Goal: Ask a question: Seek information or help from site administrators or community

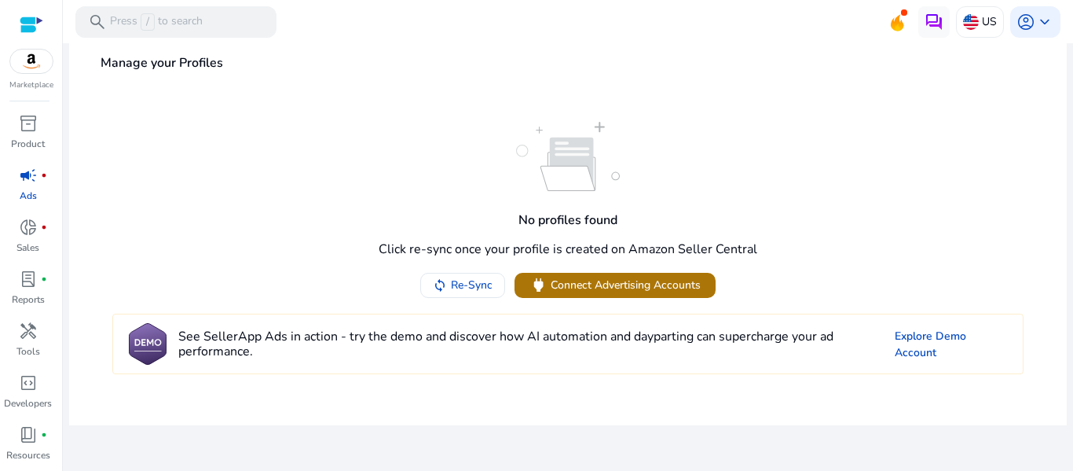
click at [621, 300] on span at bounding box center [615, 285] width 201 height 38
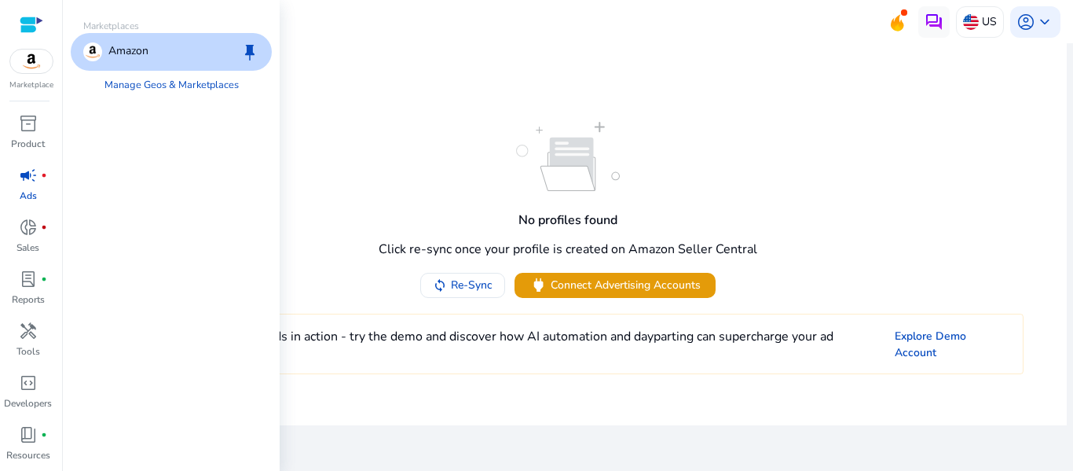
click at [23, 65] on img at bounding box center [31, 62] width 42 height 24
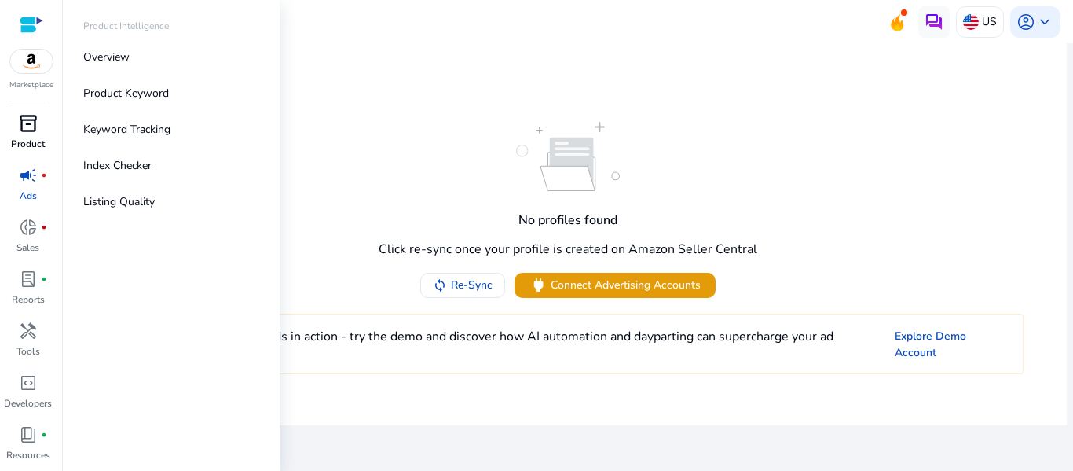
click at [27, 133] on span "inventory_2" at bounding box center [28, 123] width 19 height 19
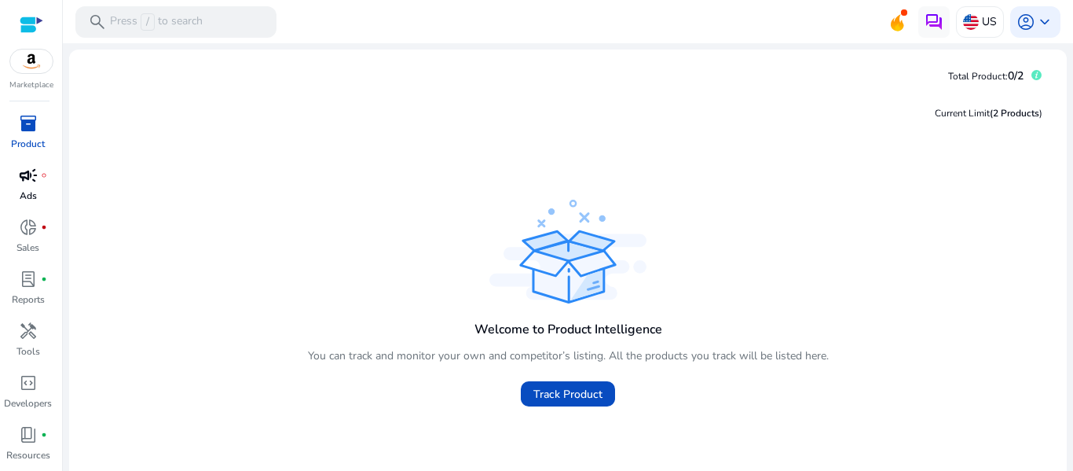
click at [23, 189] on p "Ads" at bounding box center [28, 196] width 17 height 14
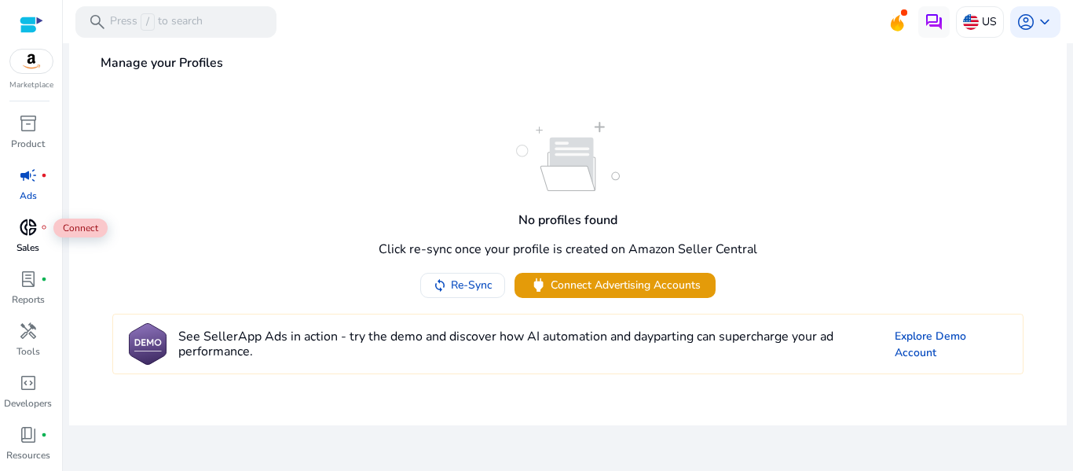
click at [32, 238] on div "donut_small fiber_manual_record" at bounding box center [28, 227] width 44 height 25
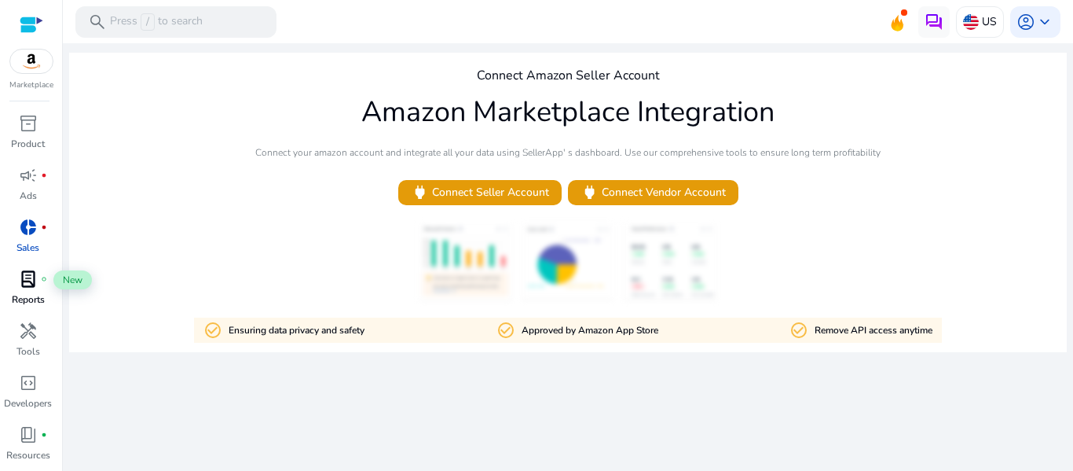
click at [28, 286] on span "lab_profile" at bounding box center [28, 279] width 19 height 19
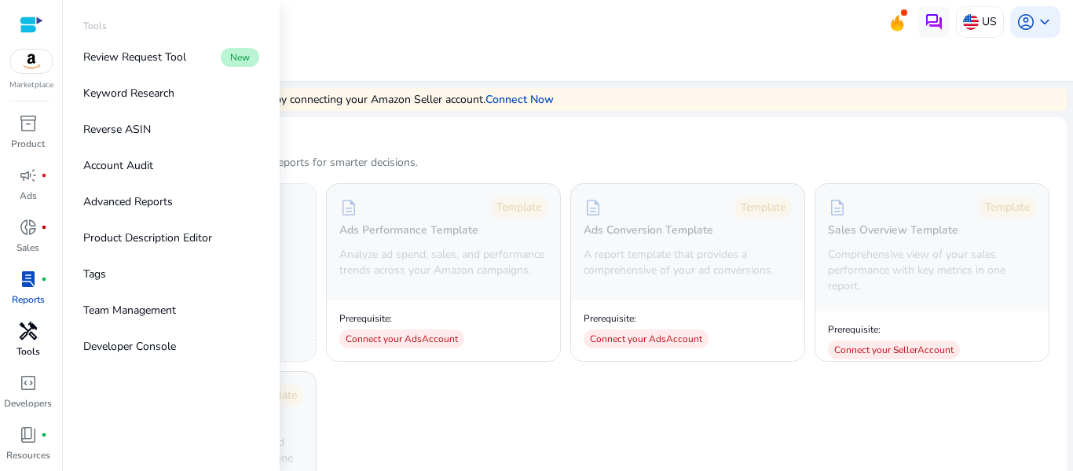
click at [28, 335] on span "handyman" at bounding box center [28, 330] width 19 height 19
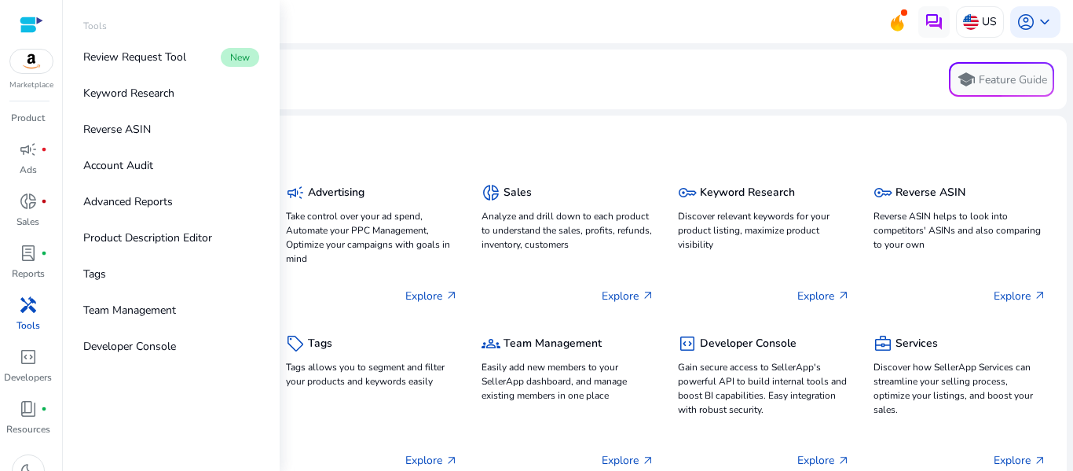
scroll to position [49, 0]
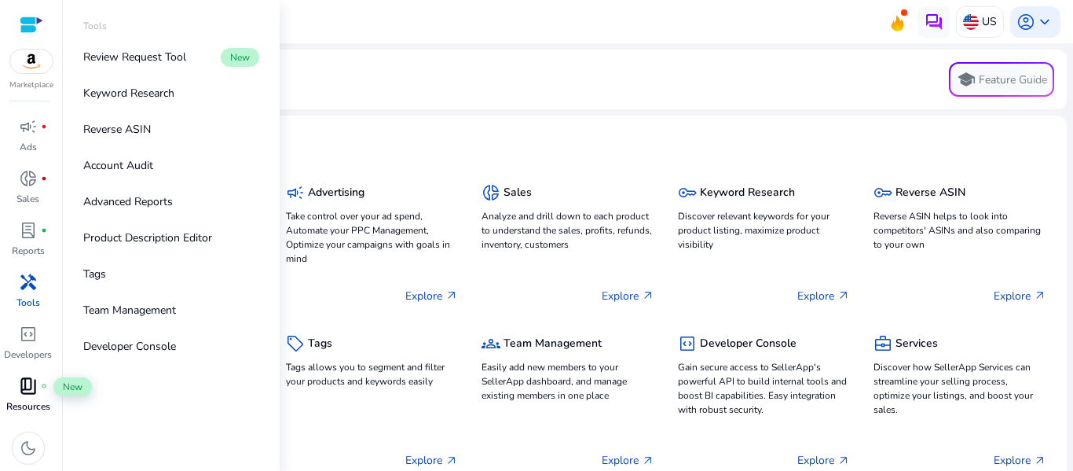
click at [31, 394] on span "book_4" at bounding box center [28, 385] width 19 height 19
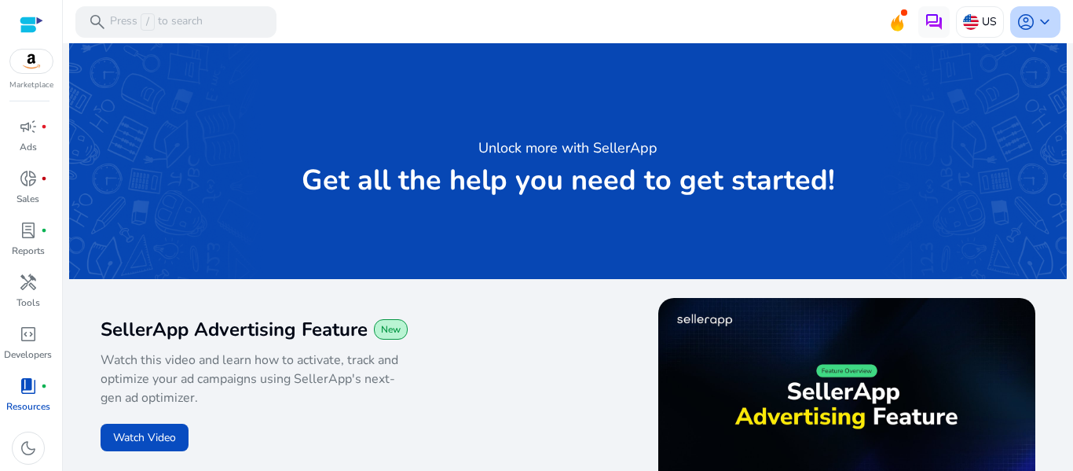
click at [1040, 25] on span "keyboard_arrow_down" at bounding box center [1045, 22] width 19 height 19
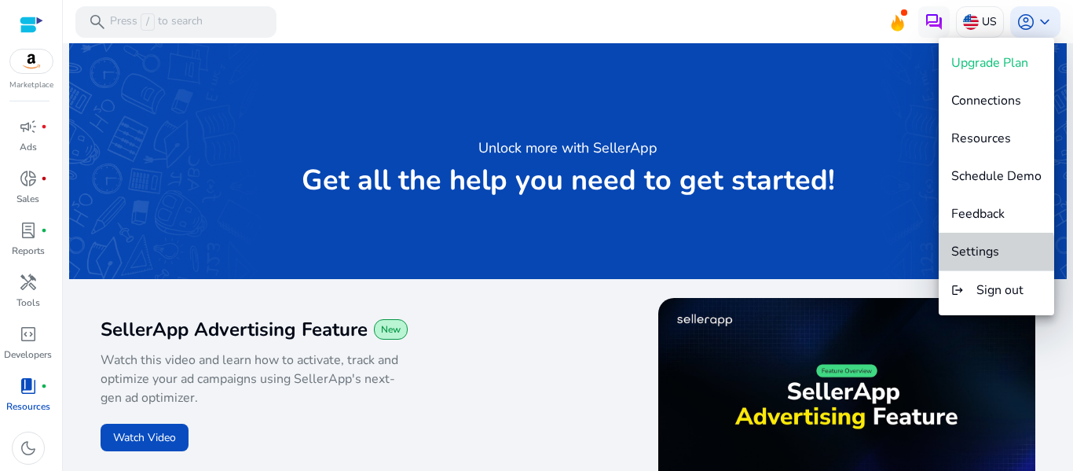
click at [978, 259] on span "Settings" at bounding box center [976, 251] width 48 height 17
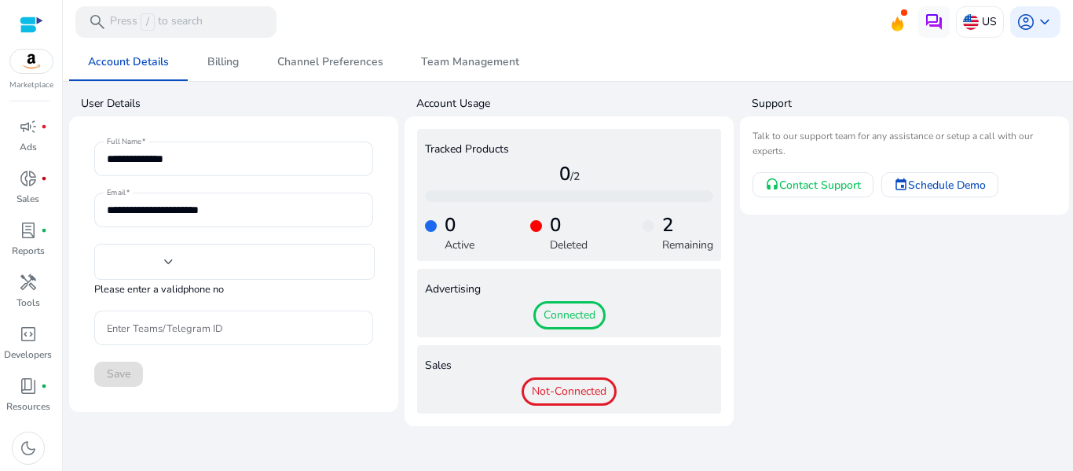
type input "**"
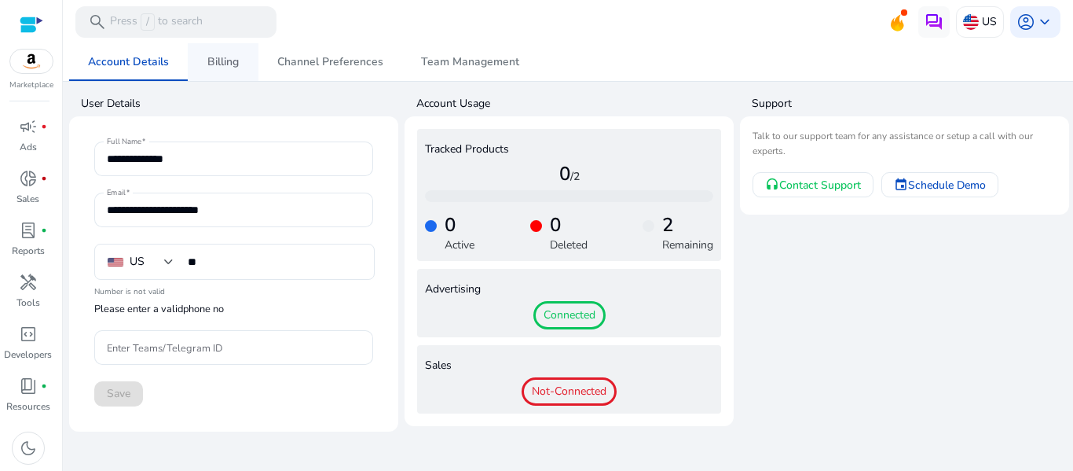
click at [227, 72] on span "Billing" at bounding box center [222, 62] width 31 height 38
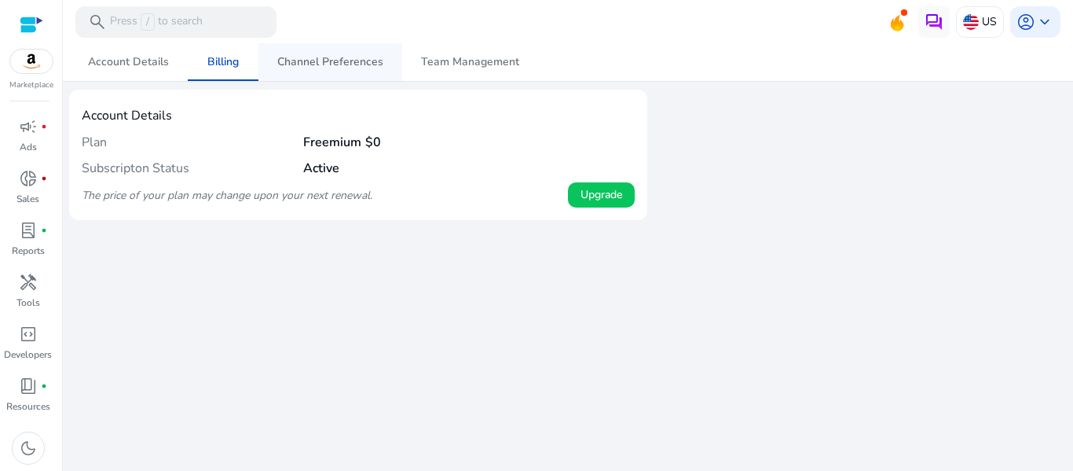
click at [332, 65] on span "Channel Preferences" at bounding box center [330, 62] width 106 height 11
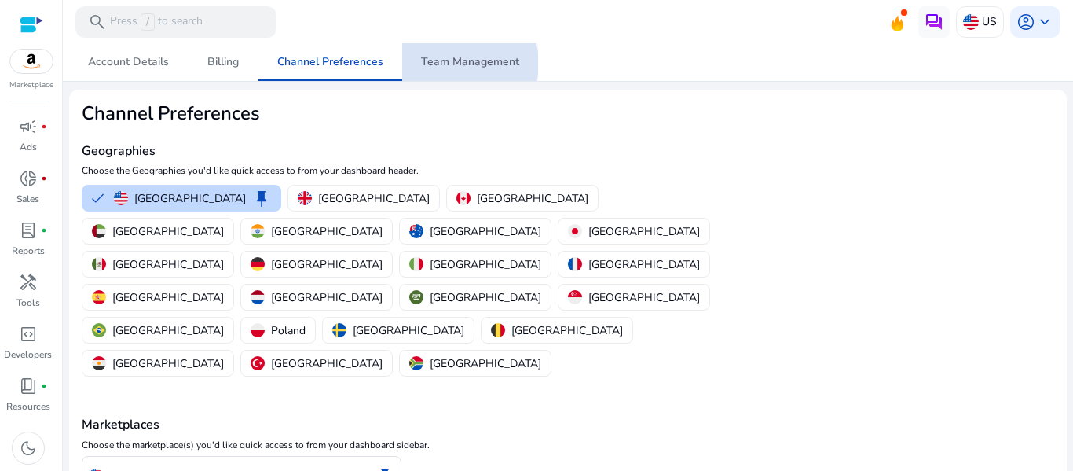
click at [457, 64] on span "Team Management" at bounding box center [470, 62] width 98 height 11
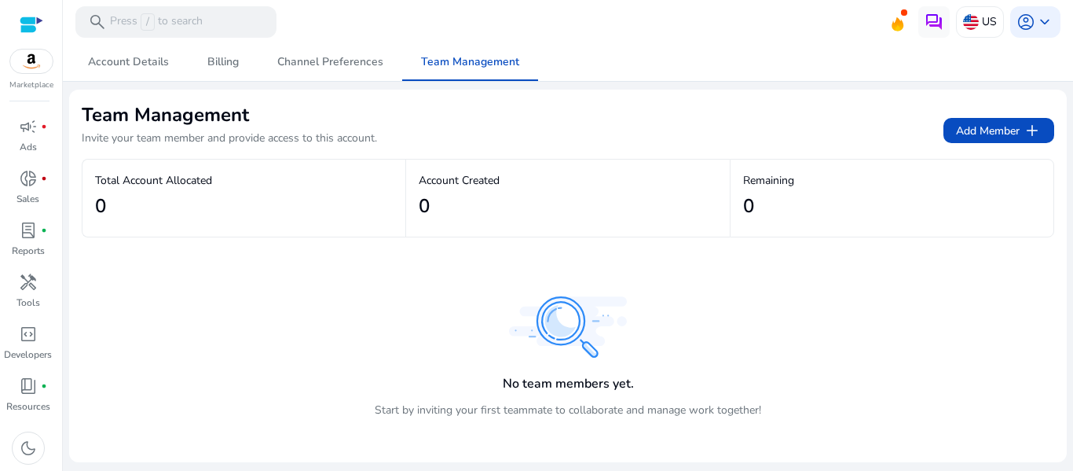
click at [31, 31] on div at bounding box center [32, 25] width 24 height 18
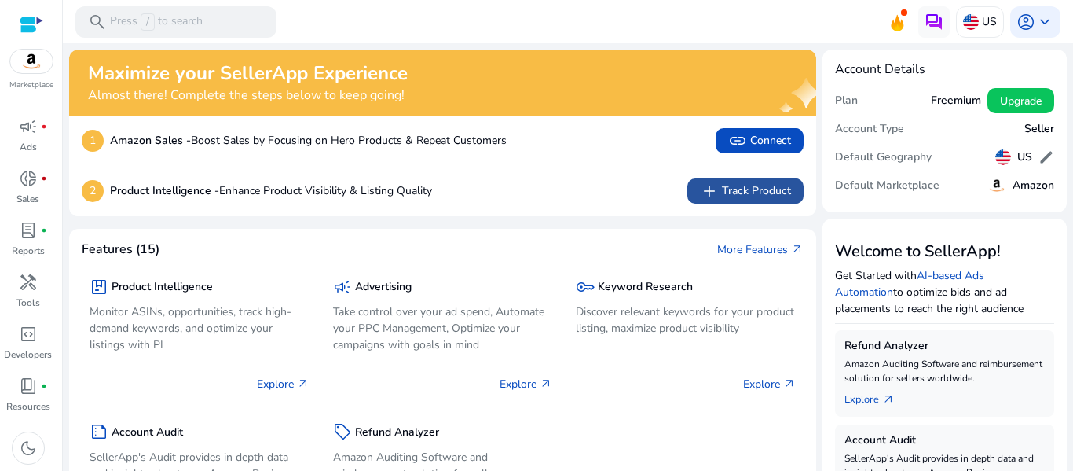
click at [755, 192] on span "add Track Product" at bounding box center [745, 191] width 91 height 19
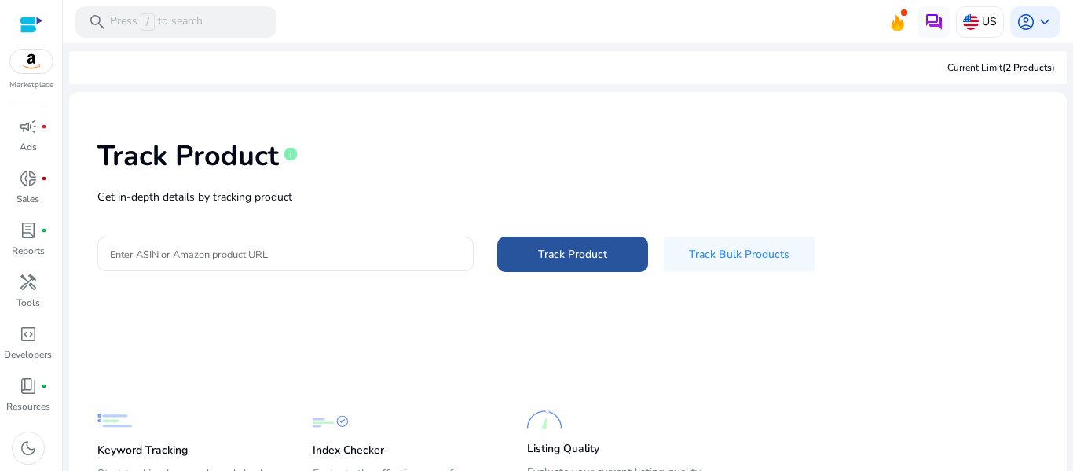
click at [587, 246] on span "Track Product" at bounding box center [572, 254] width 69 height 17
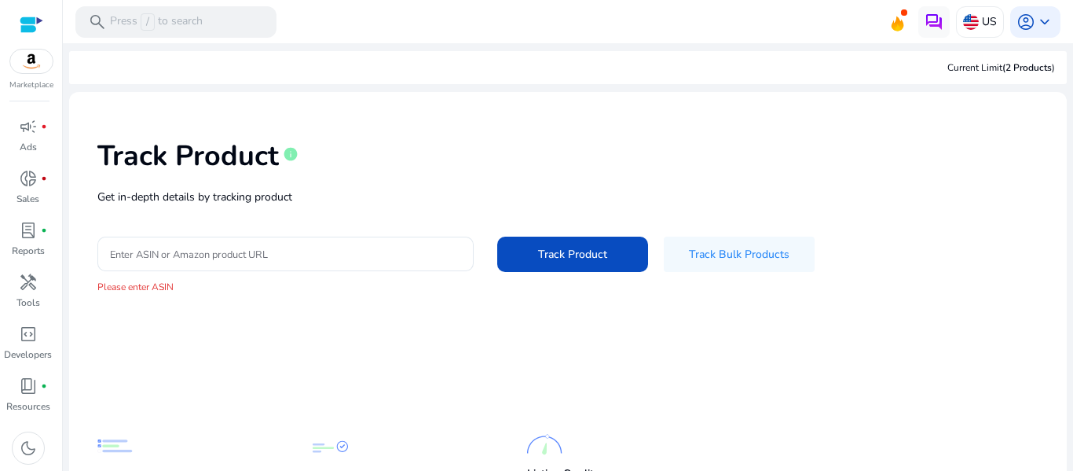
click at [28, 24] on div at bounding box center [32, 25] width 24 height 18
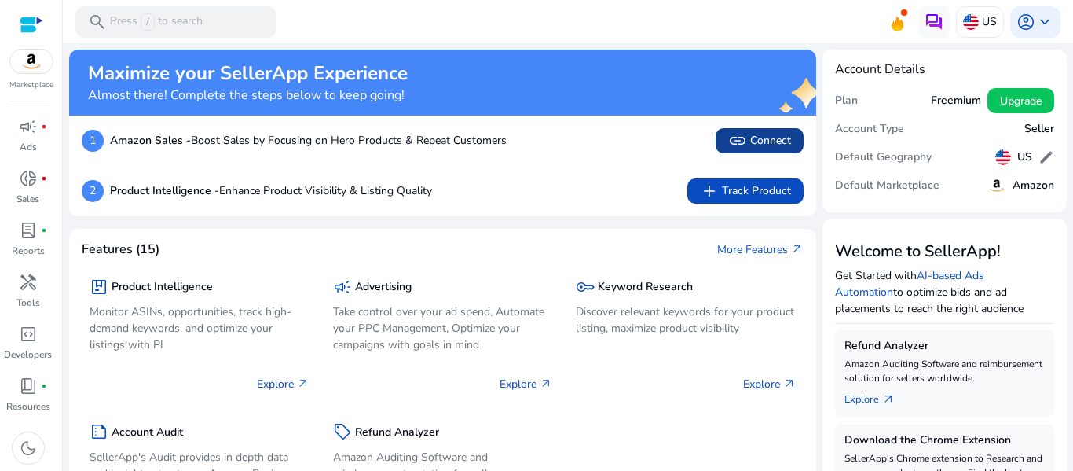
click at [748, 140] on span "link Connect" at bounding box center [759, 140] width 63 height 19
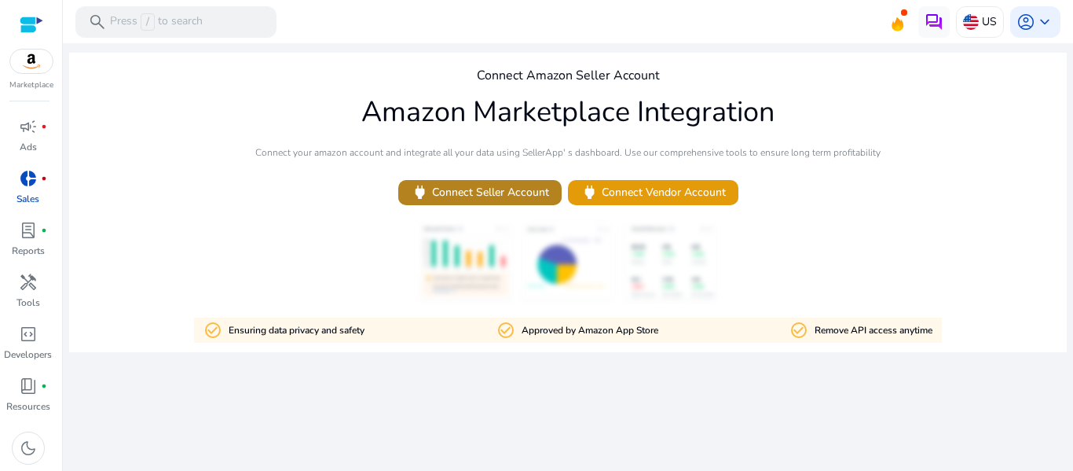
click at [489, 189] on span "power Connect Seller Account" at bounding box center [480, 192] width 138 height 18
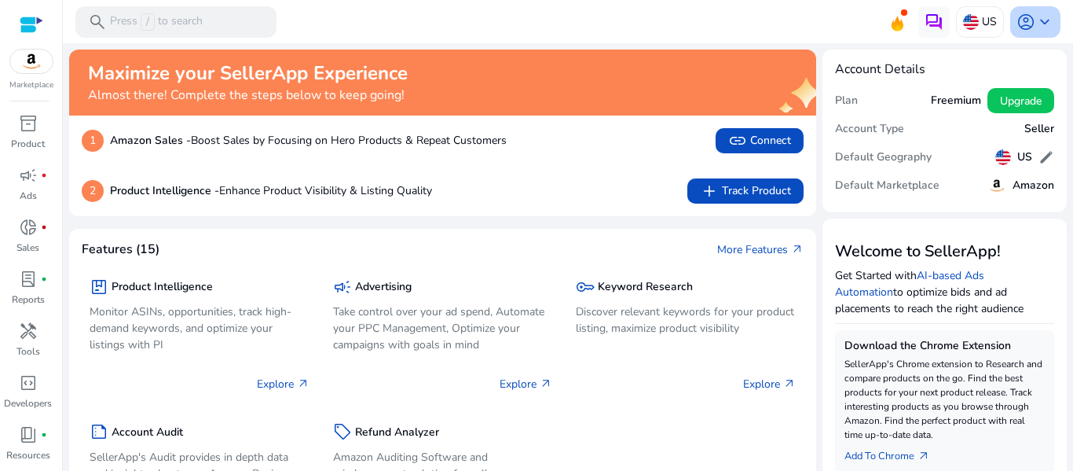
click at [1043, 16] on span "keyboard_arrow_down" at bounding box center [1045, 22] width 19 height 19
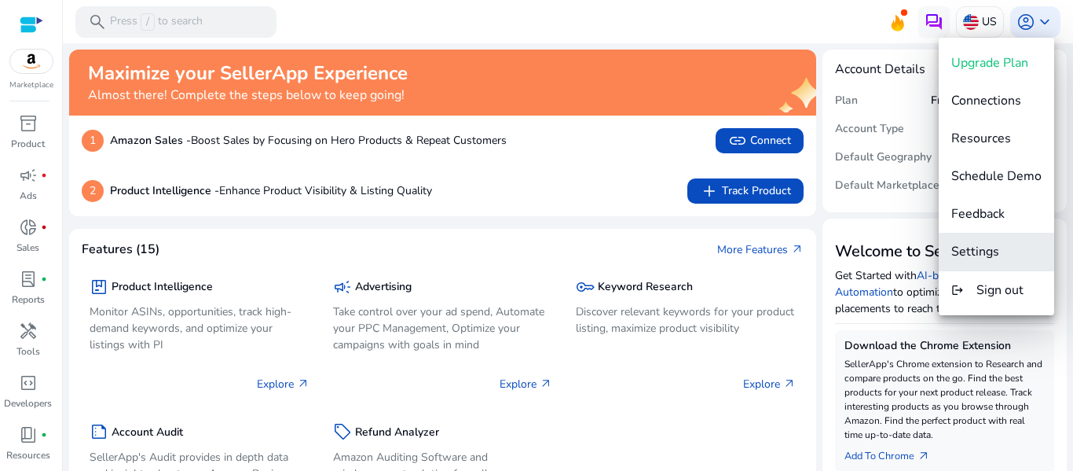
click at [976, 252] on span "Settings" at bounding box center [976, 251] width 48 height 17
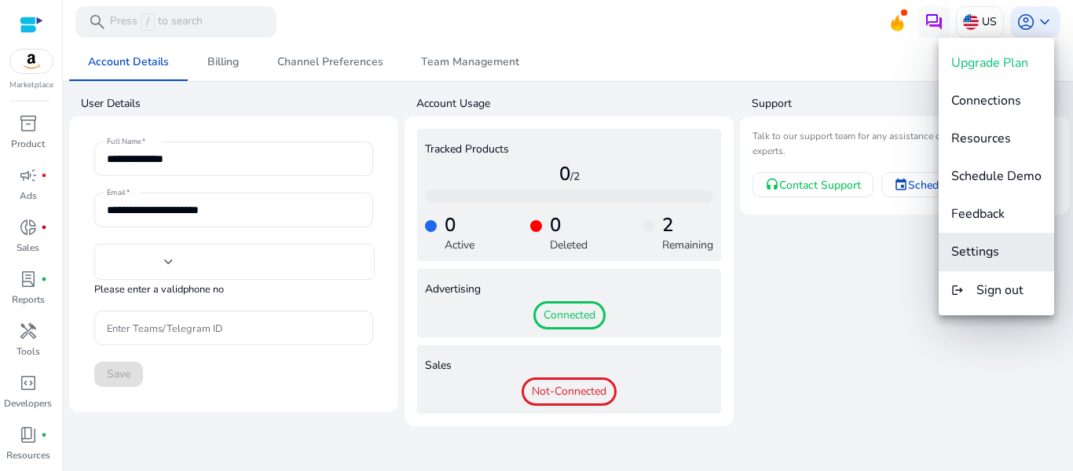
type input "**"
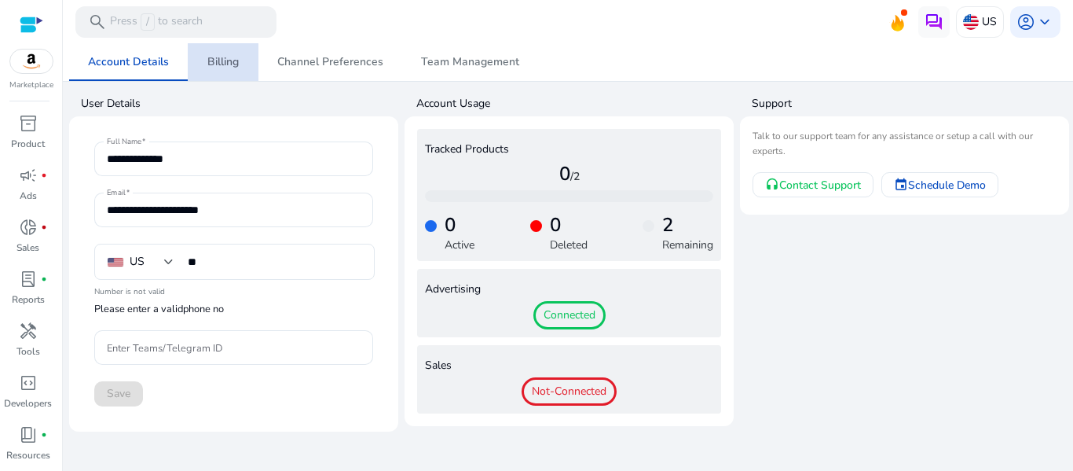
click at [233, 57] on span "Billing" at bounding box center [222, 62] width 31 height 11
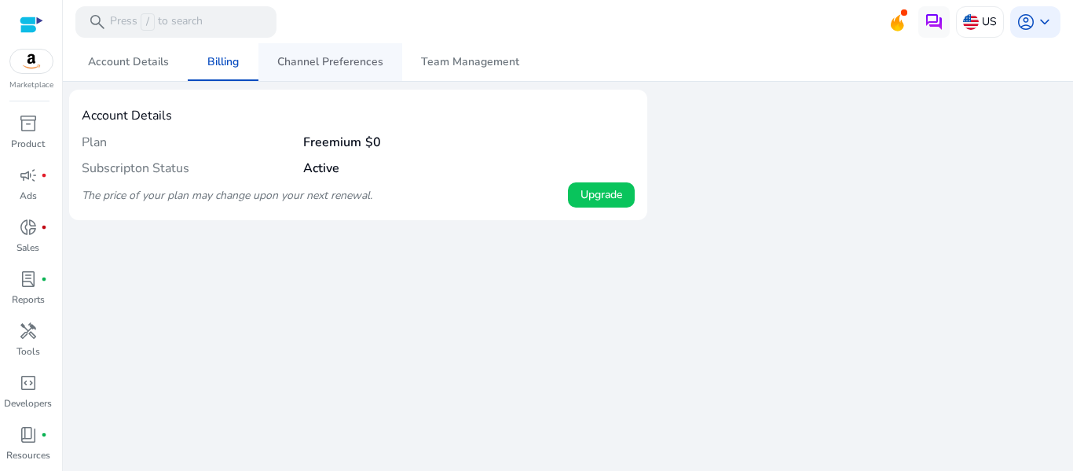
click at [315, 63] on span "Channel Preferences" at bounding box center [330, 62] width 106 height 11
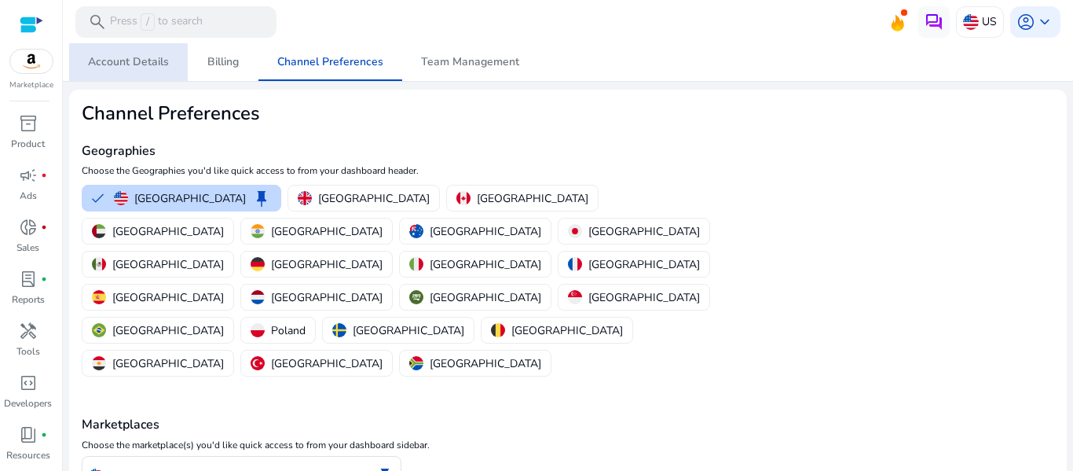
click at [768, 112] on mat-card "Channel Preferences Geographies Choose the Geographies you'd like quick access …" at bounding box center [568, 354] width 998 height 529
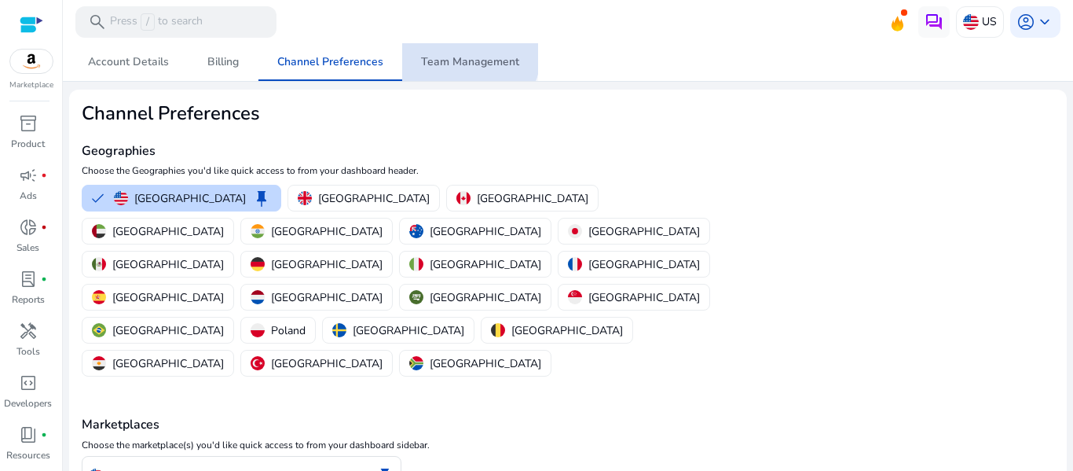
click at [461, 57] on span "Team Management" at bounding box center [470, 62] width 98 height 11
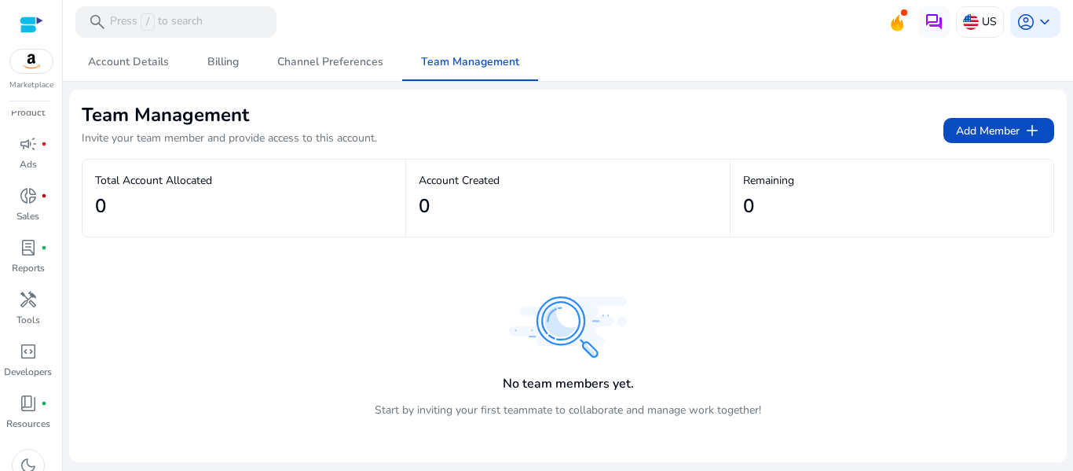
scroll to position [49, 0]
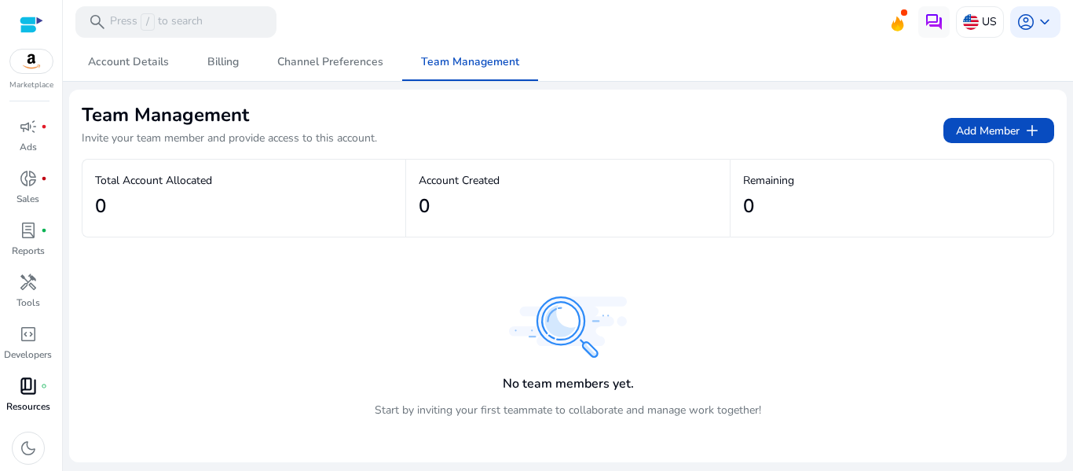
click at [31, 398] on link "book_4 fiber_manual_record Resources" at bounding box center [28, 399] width 56 height 52
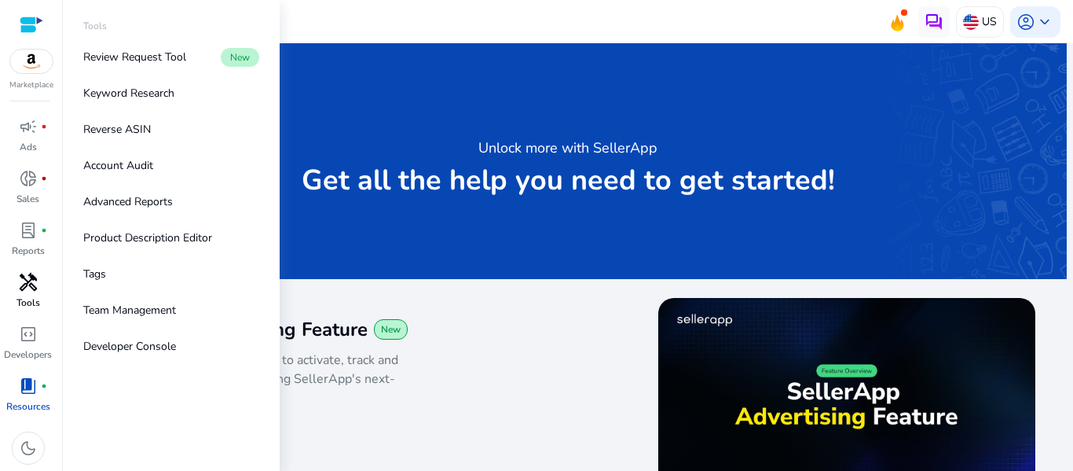
click at [31, 292] on span "handyman" at bounding box center [28, 282] width 19 height 19
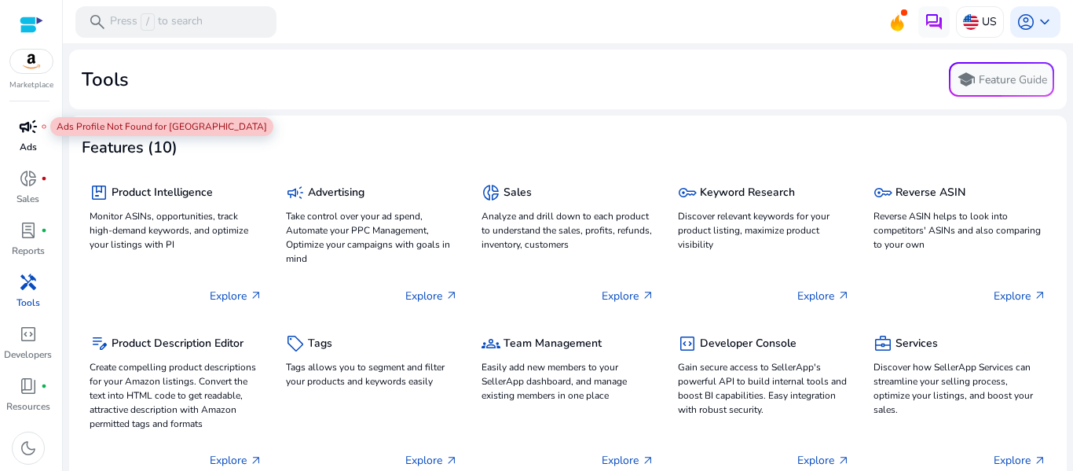
click at [31, 129] on span "campaign" at bounding box center [28, 126] width 19 height 19
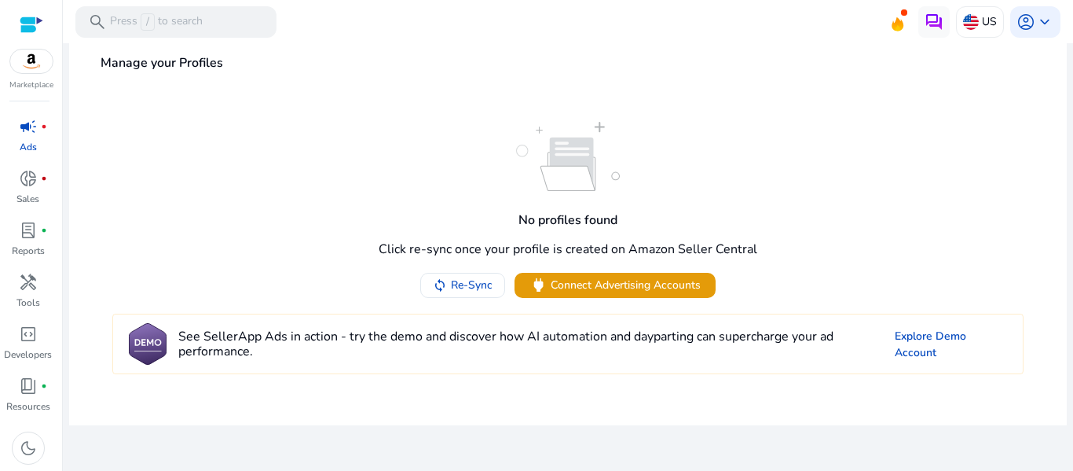
click at [33, 31] on div at bounding box center [32, 25] width 24 height 18
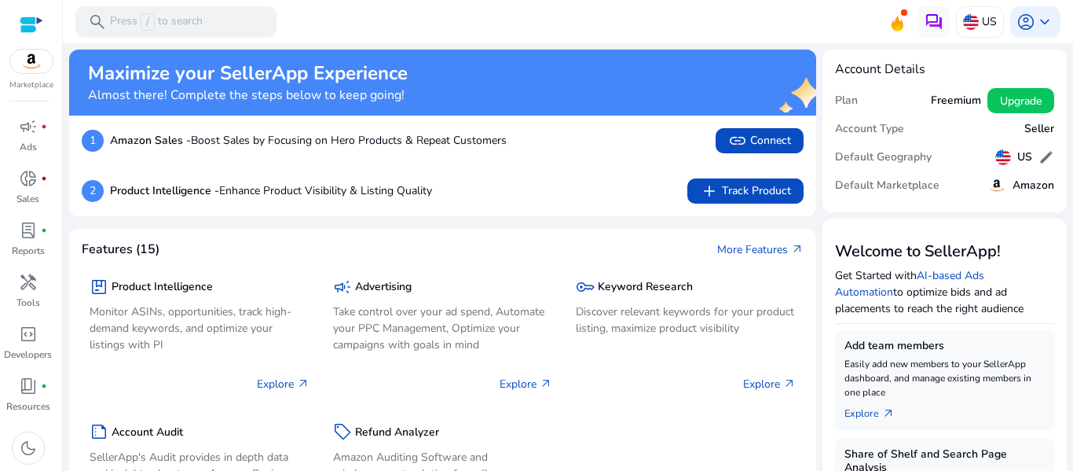
click at [687, 416] on div "package Product Intelligence Monitor ASINs, opportunities, track high-demand ke…" at bounding box center [443, 404] width 722 height 292
click at [38, 67] on img at bounding box center [31, 62] width 42 height 24
click at [291, 13] on mat-toolbar "search Press / to search US account_circle keyboard_arrow_down" at bounding box center [568, 21] width 1010 height 43
click at [206, 20] on div "search Press / to search" at bounding box center [175, 21] width 201 height 31
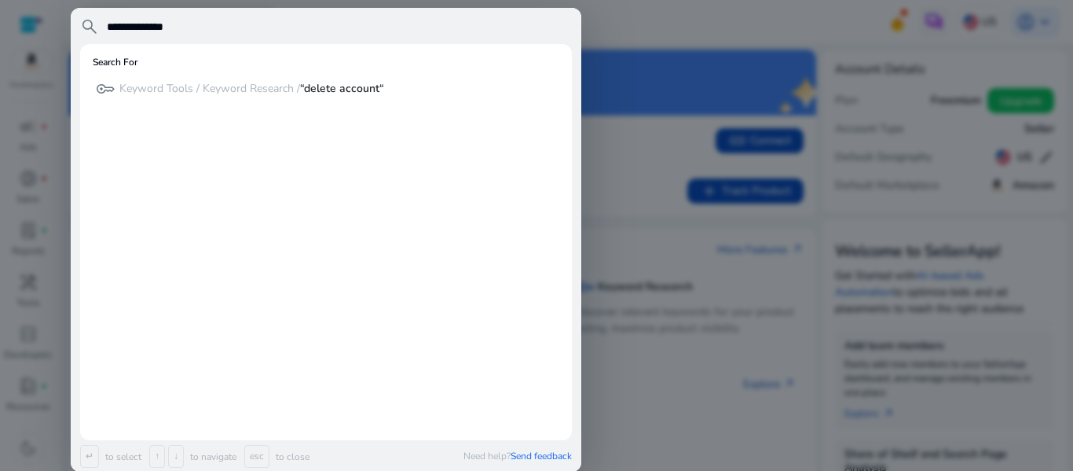
type input "**********"
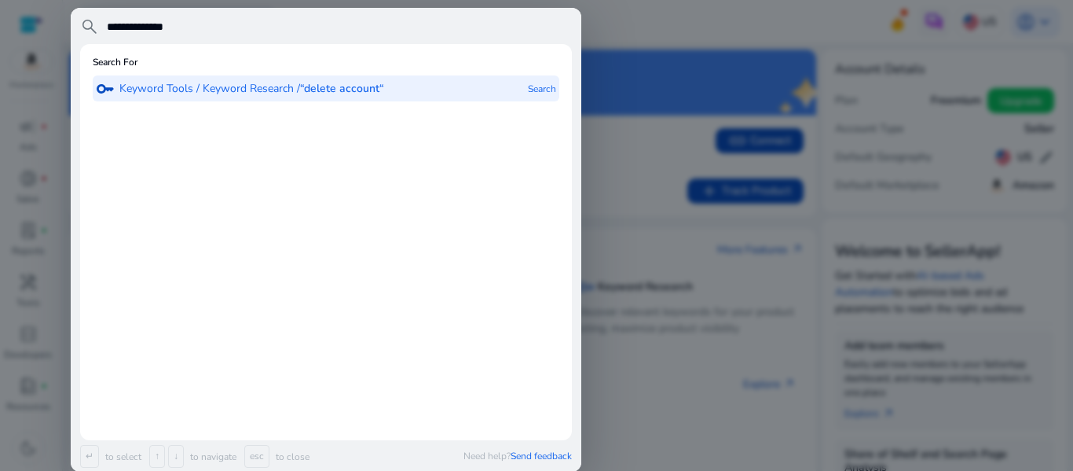
click at [257, 90] on p "Keyword Tools / Keyword Research / “delete account“" at bounding box center [251, 89] width 265 height 16
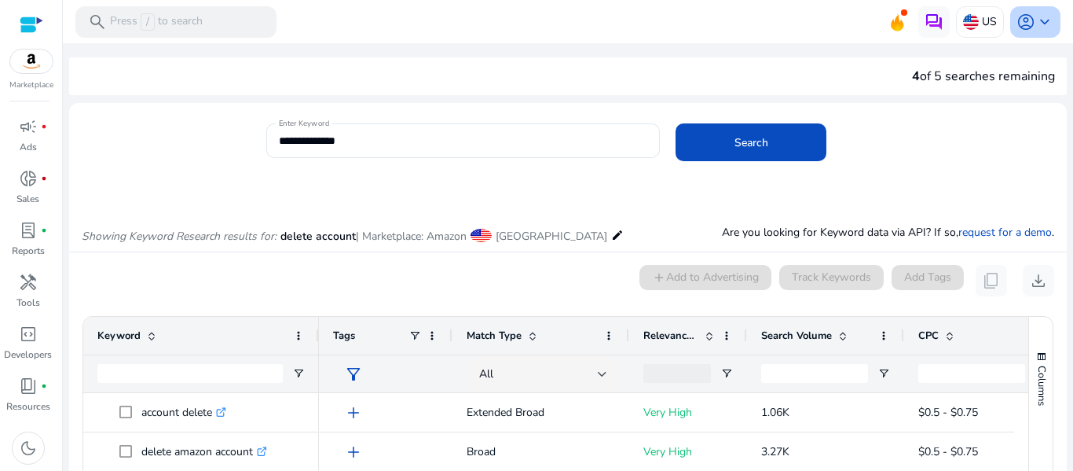
click at [1036, 24] on span "keyboard_arrow_down" at bounding box center [1045, 22] width 19 height 19
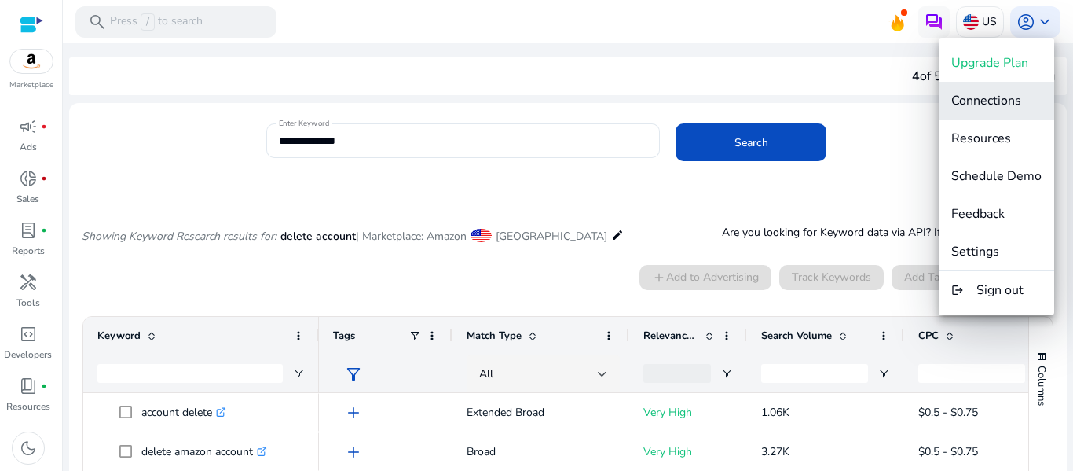
click at [986, 95] on span "Connections" at bounding box center [987, 100] width 70 height 17
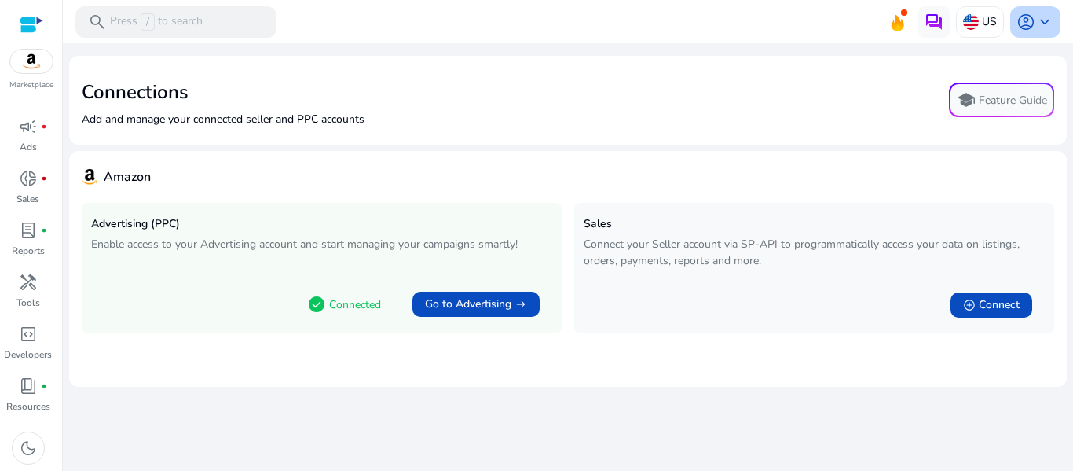
click at [1050, 14] on span "keyboard_arrow_down" at bounding box center [1045, 22] width 19 height 19
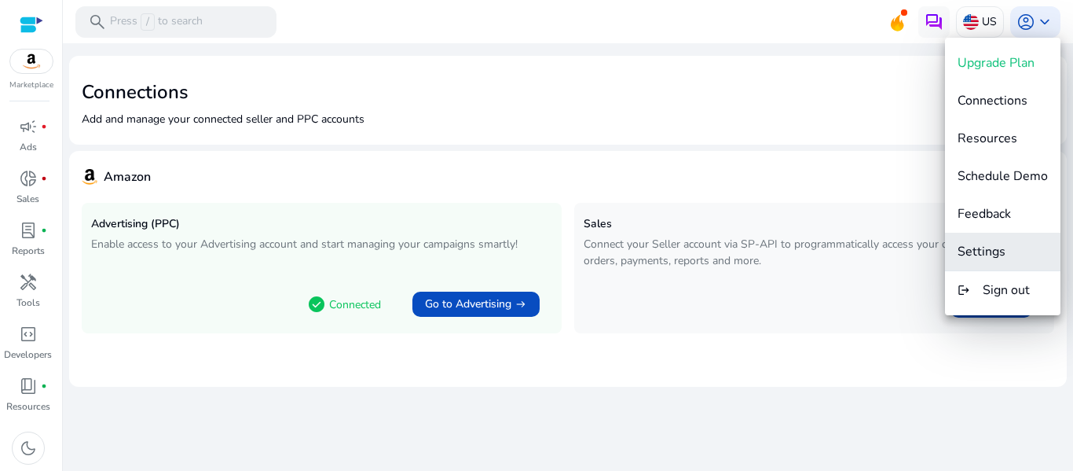
click at [979, 249] on span "Settings" at bounding box center [982, 251] width 48 height 17
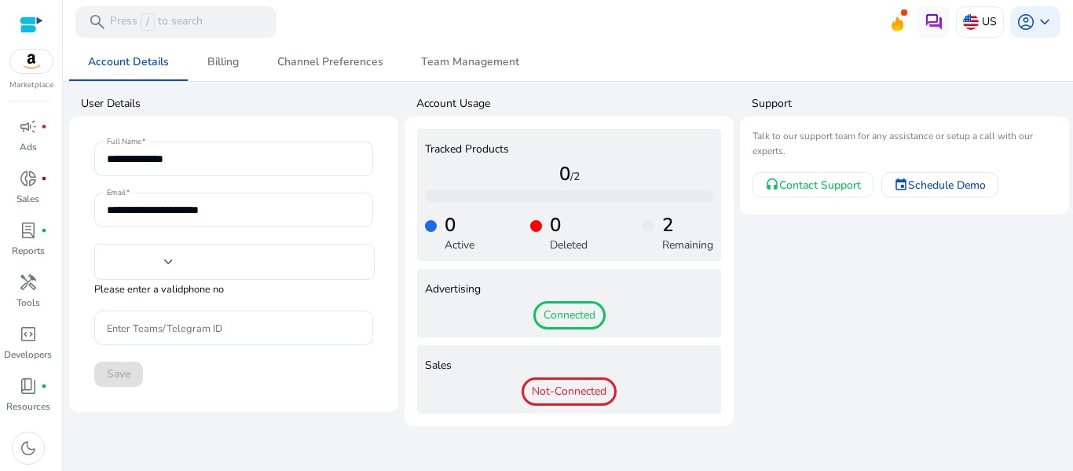
type input "**"
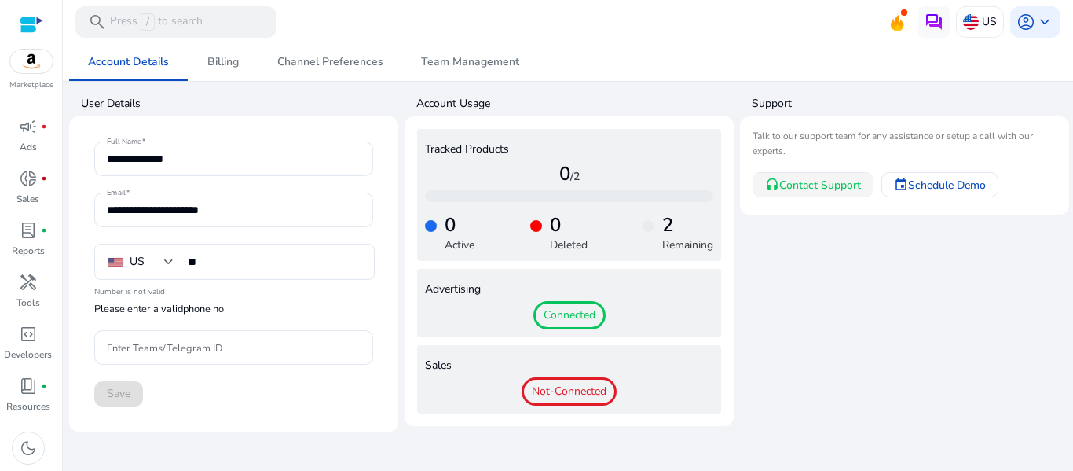
click at [824, 185] on span "Contact Support" at bounding box center [820, 185] width 82 height 17
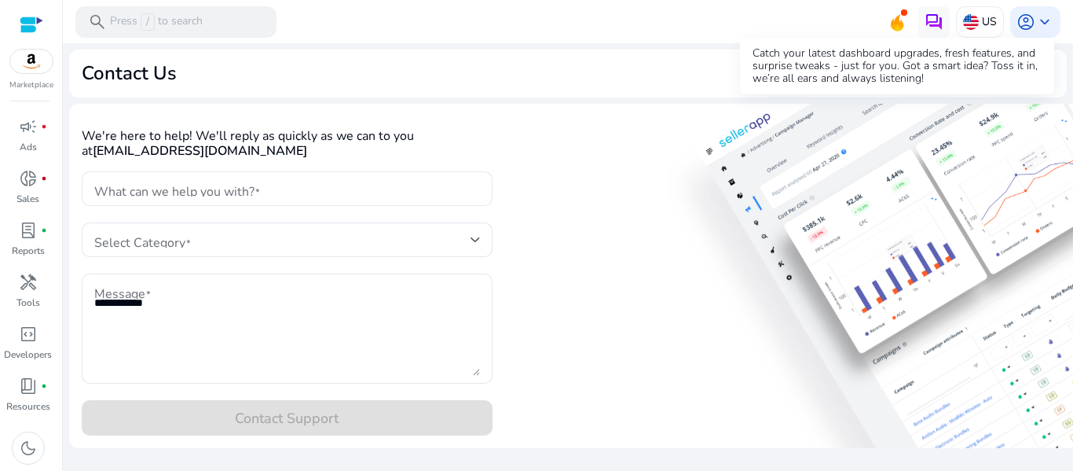
click at [895, 15] on icon at bounding box center [898, 20] width 24 height 22
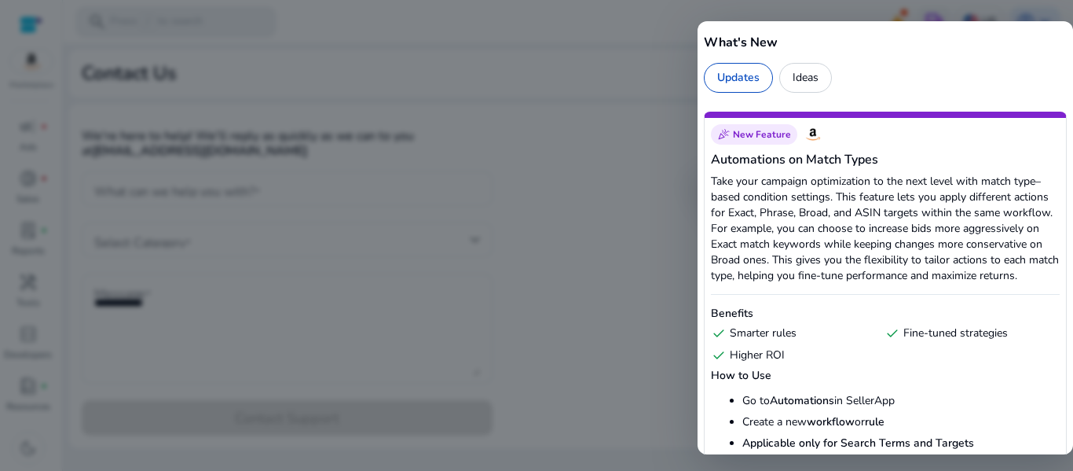
click at [631, 53] on div at bounding box center [536, 235] width 1073 height 471
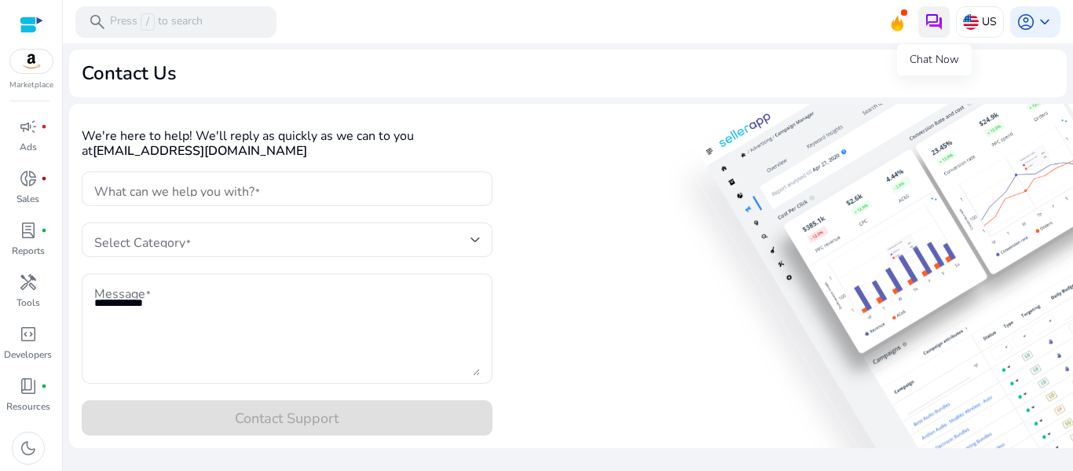
click at [939, 20] on img at bounding box center [934, 22] width 19 height 19
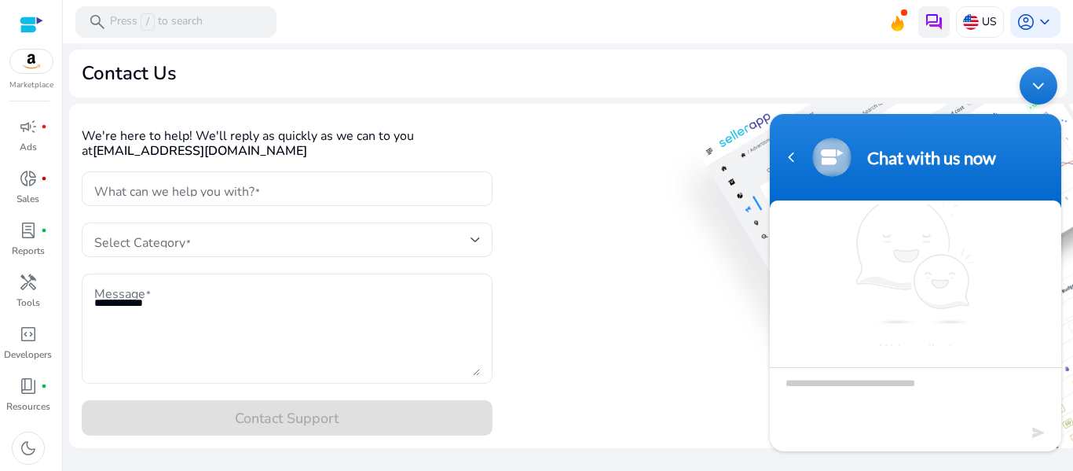
scroll to position [9, 0]
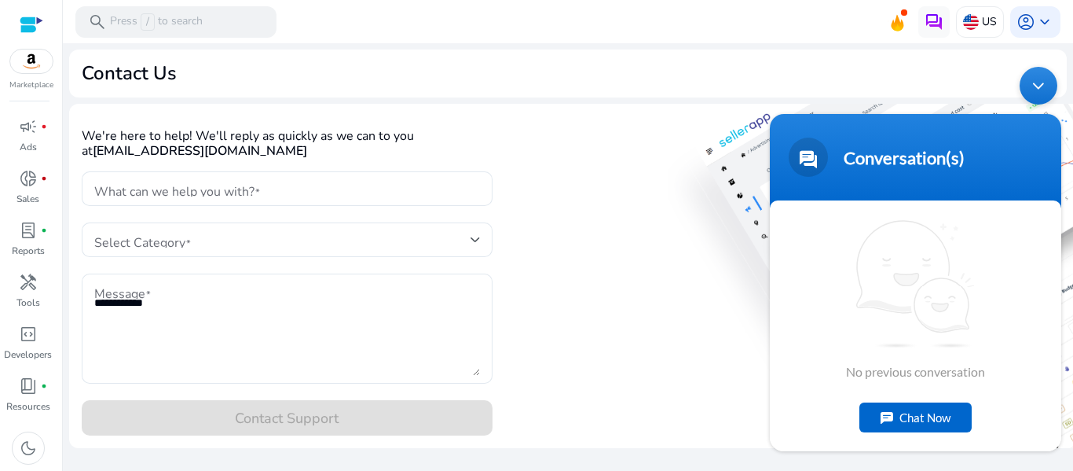
click at [933, 410] on div "Chat Now" at bounding box center [916, 417] width 112 height 30
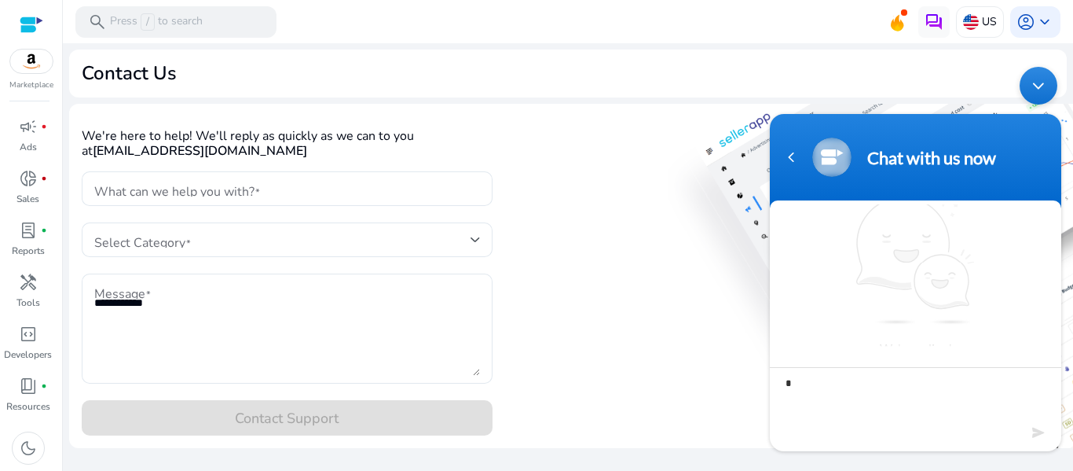
type textarea "**"
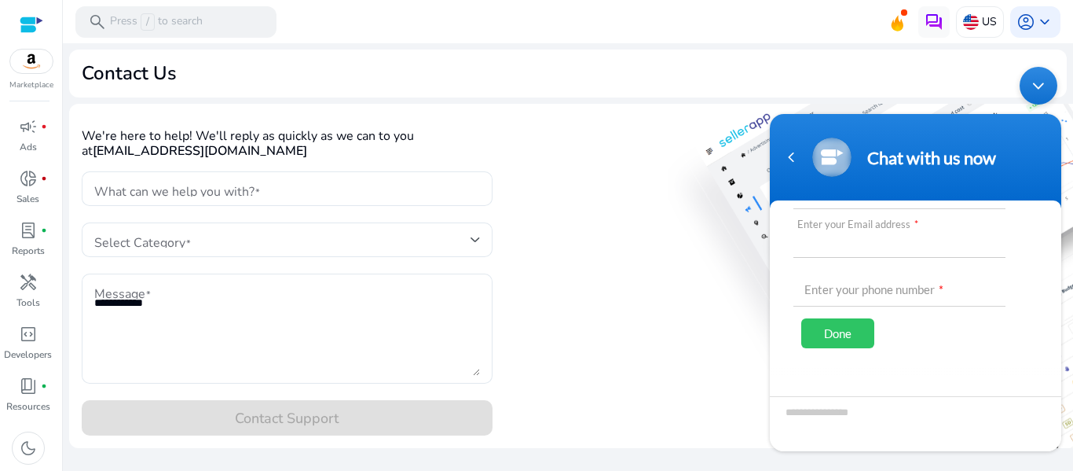
click at [875, 252] on input "text" at bounding box center [900, 238] width 212 height 38
type input "**********"
type input "***"
type input "**********"
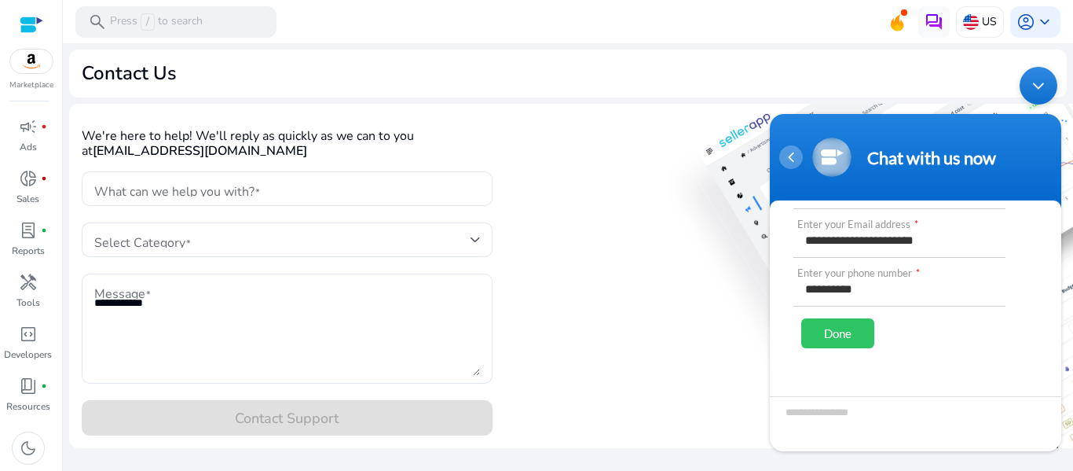
click at [798, 163] on div "Navigation go back" at bounding box center [791, 157] width 24 height 24
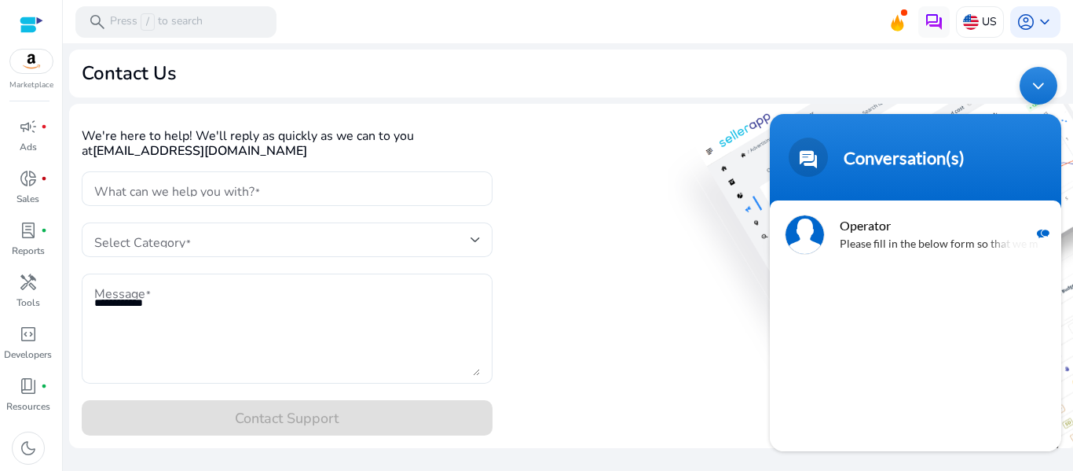
click at [799, 57] on mat-card "Contact Us" at bounding box center [568, 74] width 998 height 48
click at [1041, 23] on span "keyboard_arrow_down" at bounding box center [1045, 22] width 19 height 19
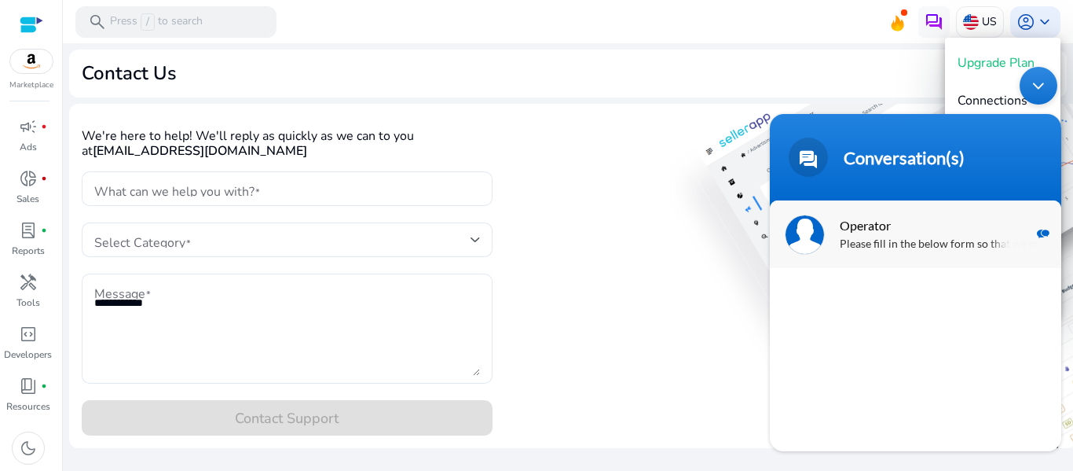
click at [922, 240] on p "Please fill in the below form so that we may assist you better" at bounding box center [939, 244] width 198 height 18
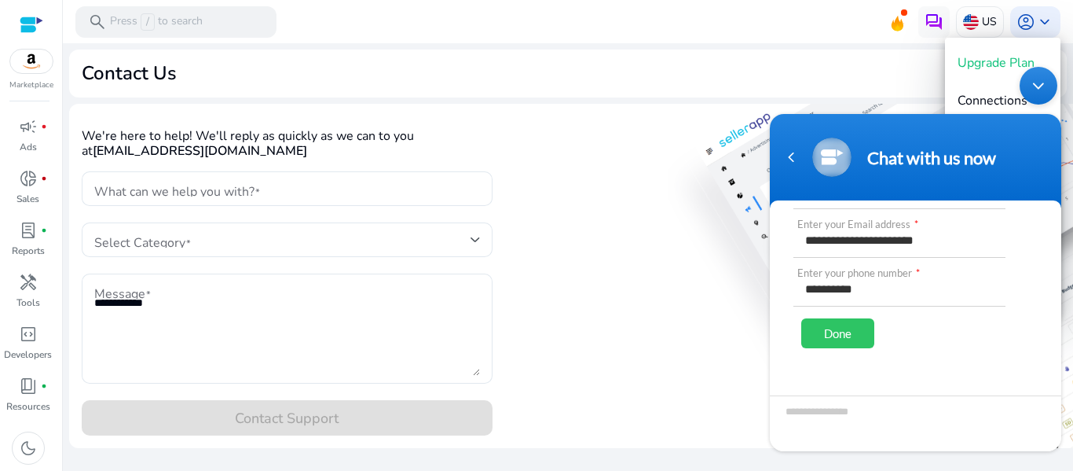
click at [847, 328] on div "Done" at bounding box center [837, 332] width 73 height 30
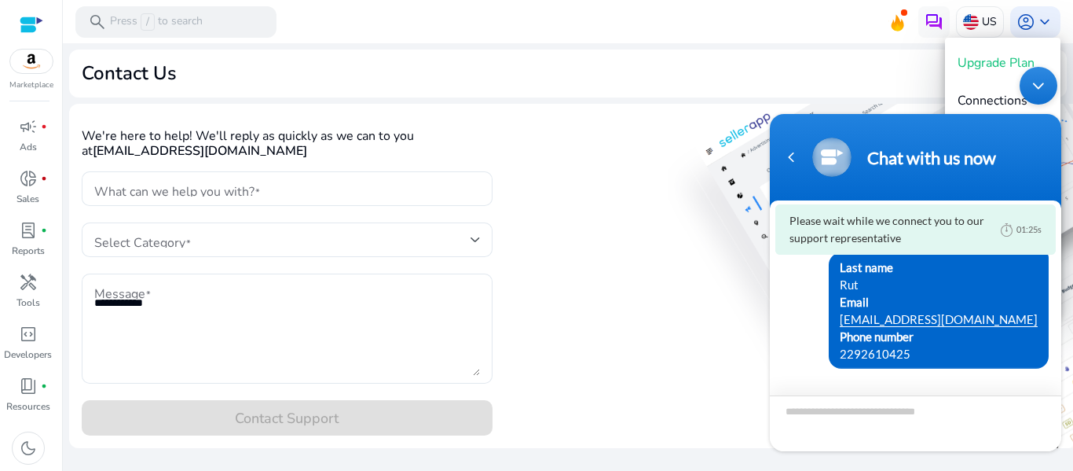
click at [820, 404] on textarea "Type your message and hit 'Enter'" at bounding box center [916, 422] width 292 height 56
click at [1036, 75] on div "Minimize live chat window" at bounding box center [1039, 85] width 38 height 38
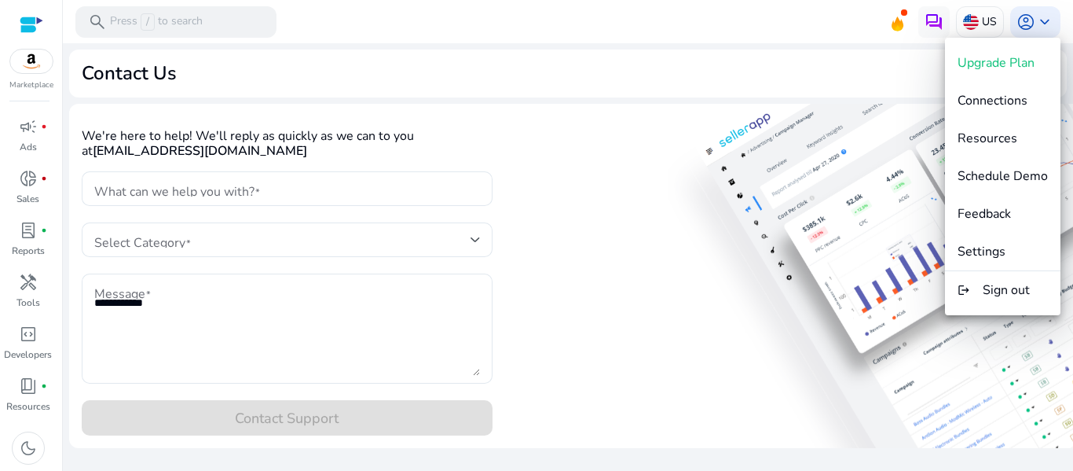
click at [176, 17] on div at bounding box center [536, 235] width 1073 height 471
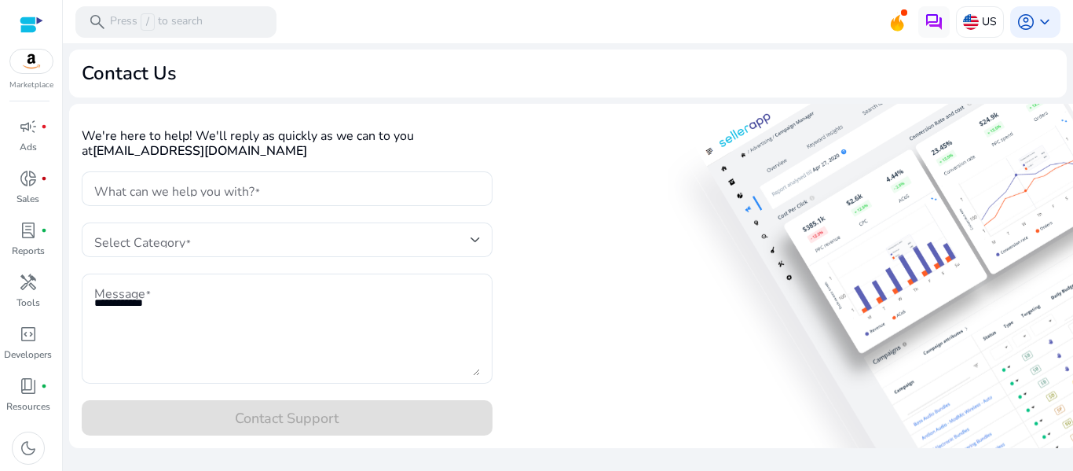
click at [176, 17] on p "Press / to search" at bounding box center [156, 21] width 93 height 17
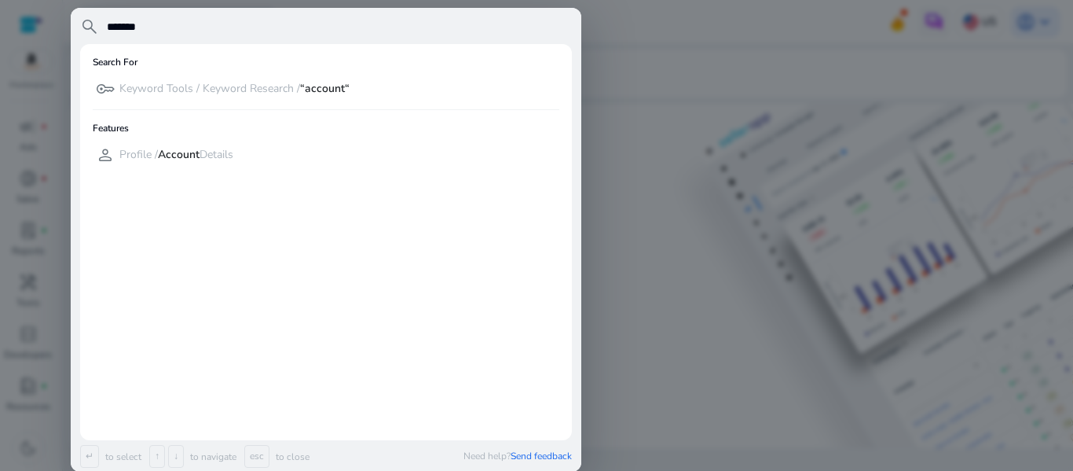
type input "*******"
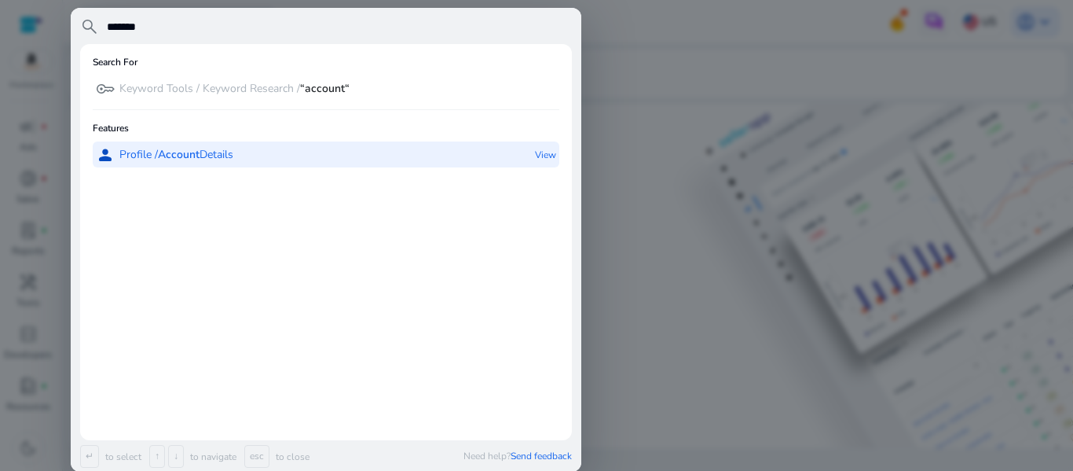
click at [193, 151] on b "Account" at bounding box center [179, 154] width 42 height 15
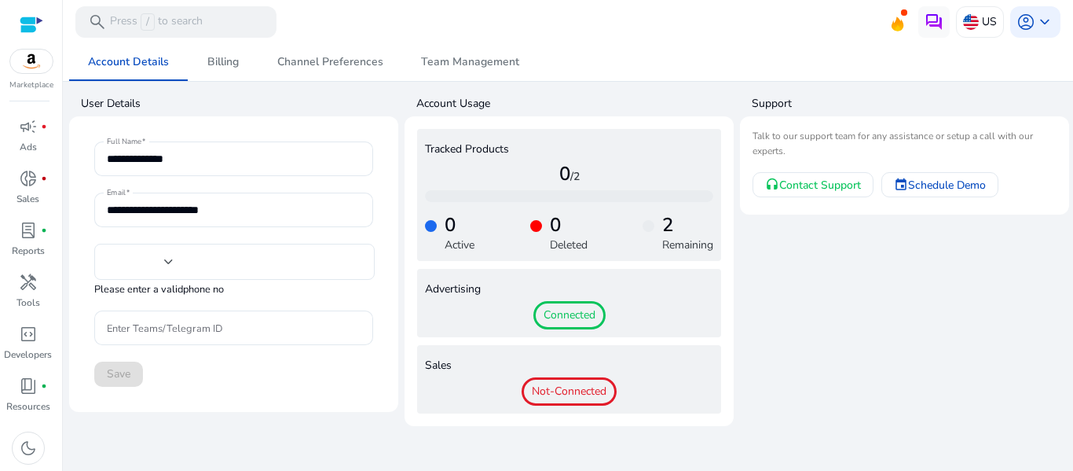
scroll to position [82, 0]
type input "**"
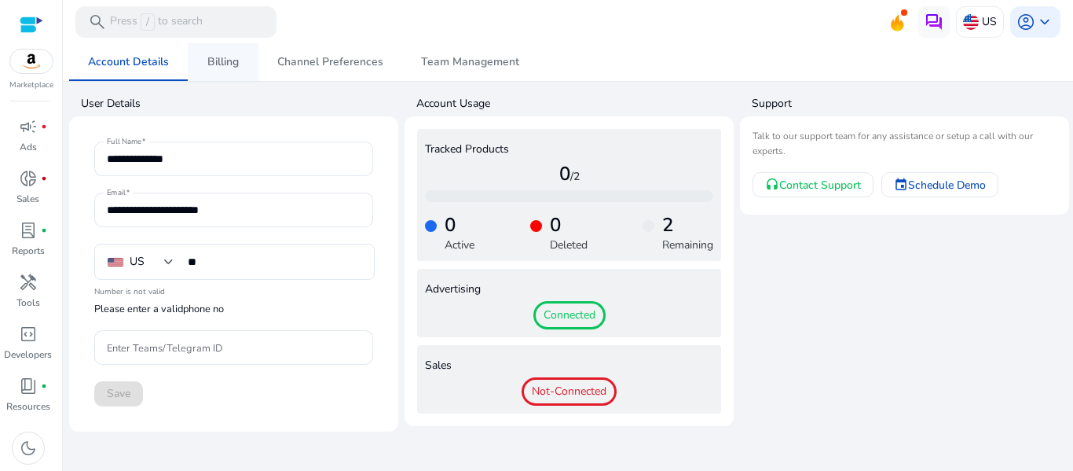
click at [220, 70] on span "Billing" at bounding box center [222, 62] width 31 height 38
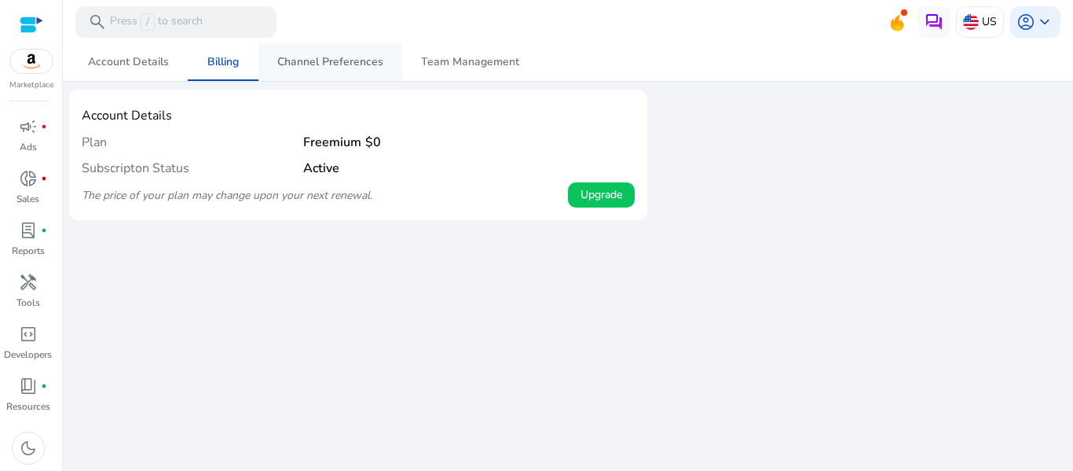
click at [328, 69] on span "Channel Preferences" at bounding box center [330, 62] width 106 height 38
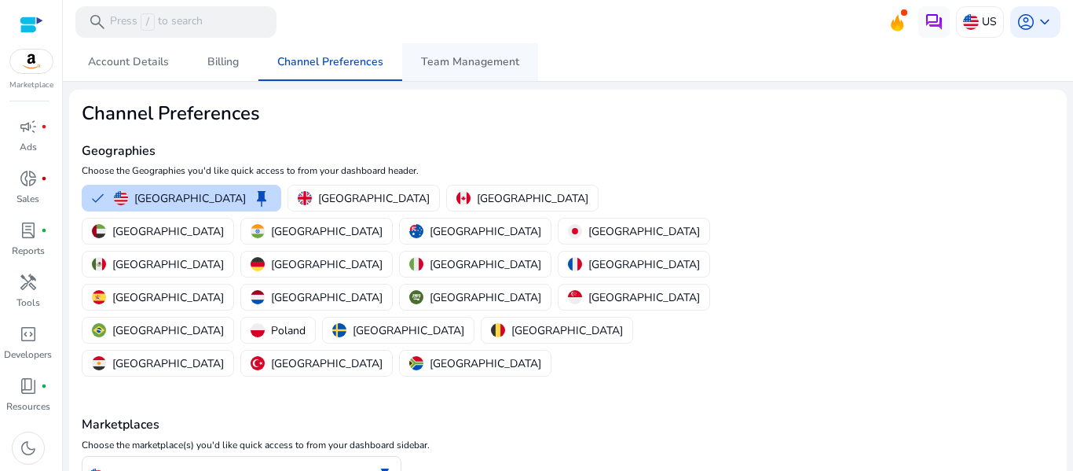
click at [439, 57] on span "Team Management" at bounding box center [470, 62] width 98 height 11
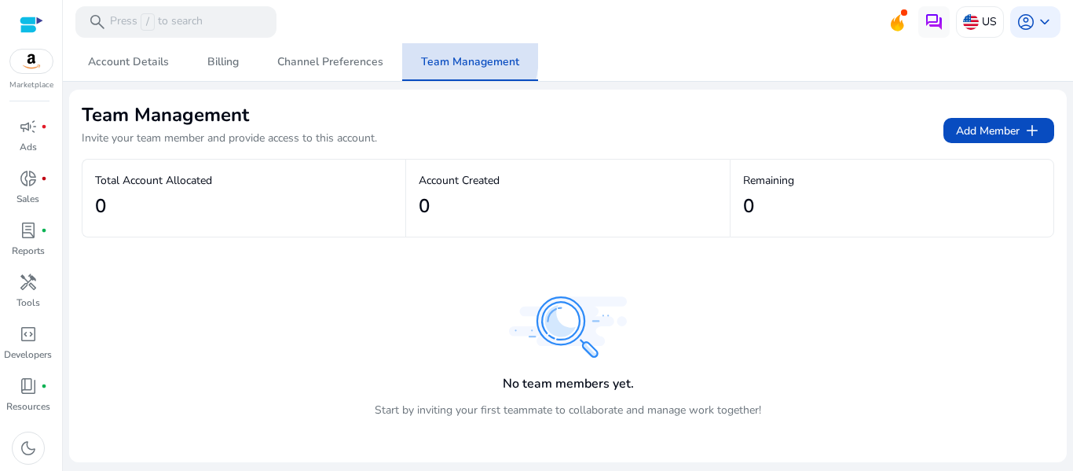
scroll to position [137, 0]
